Goal: Task Accomplishment & Management: Manage account settings

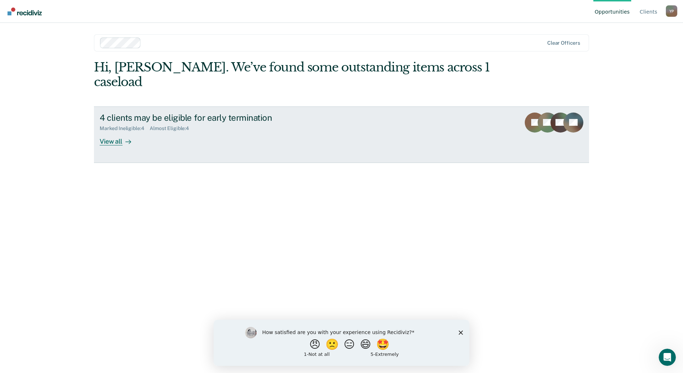
click at [105, 131] on div "View all" at bounding box center [120, 138] width 40 height 14
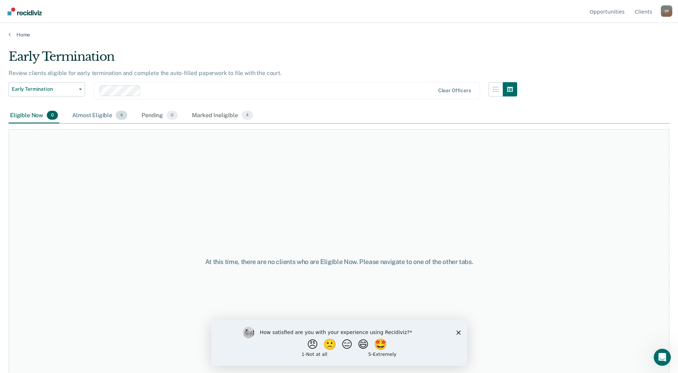
click at [109, 115] on div "Almost Eligible 4" at bounding box center [100, 116] width 58 height 16
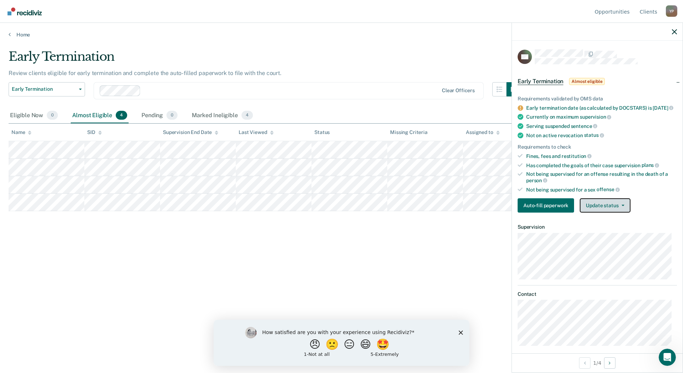
click at [616, 213] on button "Update status" at bounding box center [605, 205] width 50 height 14
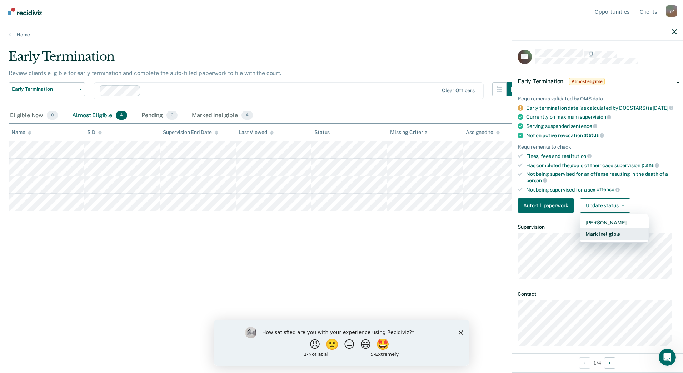
click at [612, 238] on button "Mark Ineligible" at bounding box center [614, 233] width 69 height 11
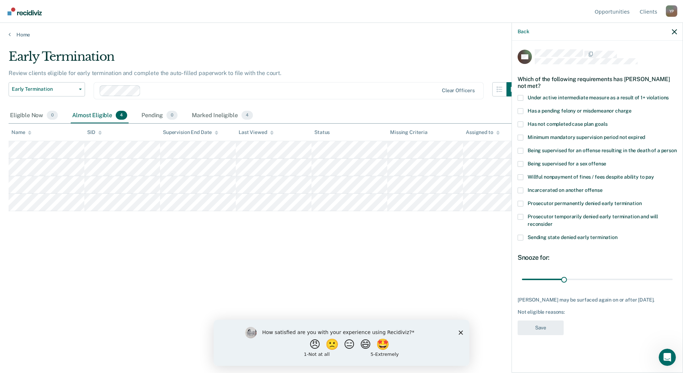
click at [522, 113] on span at bounding box center [521, 111] width 6 height 6
click at [632, 108] on input "Has a pending felony or misdemeanor charge" at bounding box center [632, 108] width 0 height 0
click at [519, 96] on span at bounding box center [521, 98] width 6 height 6
click at [669, 95] on input "Under active intermediate measure as a result of 1+ violations" at bounding box center [669, 95] width 0 height 0
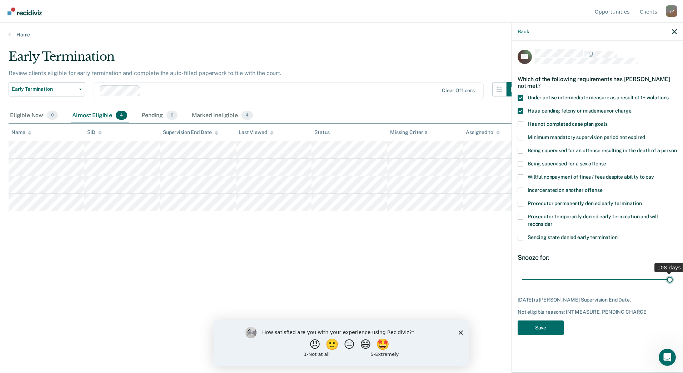
type input "108"
click at [672, 278] on input "range" at bounding box center [597, 279] width 151 height 13
click at [543, 331] on button "Save" at bounding box center [541, 327] width 46 height 15
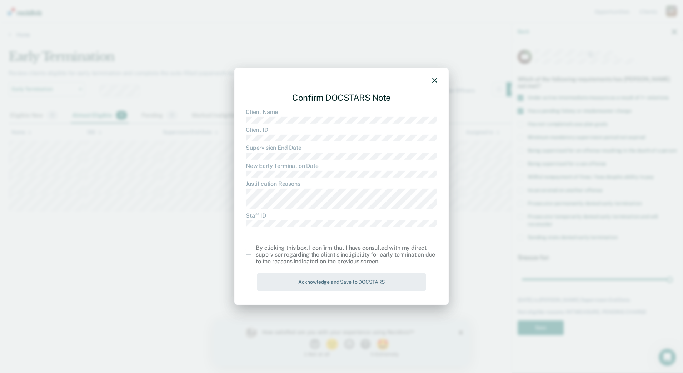
click at [250, 252] on span at bounding box center [249, 252] width 6 height 6
click at [256, 249] on input "checkbox" at bounding box center [256, 249] width 0 height 0
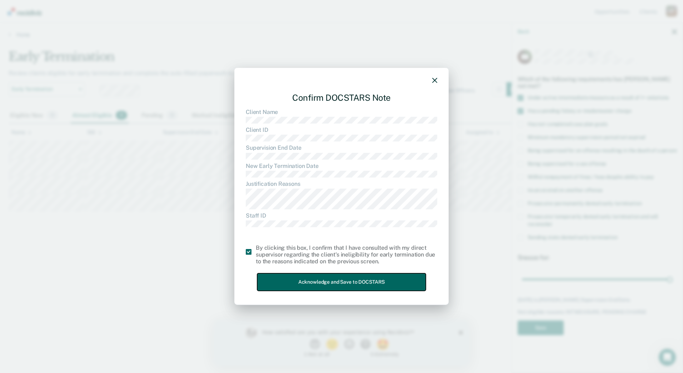
click at [322, 282] on button "Acknowledge and Save to DOCSTARS" at bounding box center [341, 282] width 169 height 18
